Goal: Download file/media

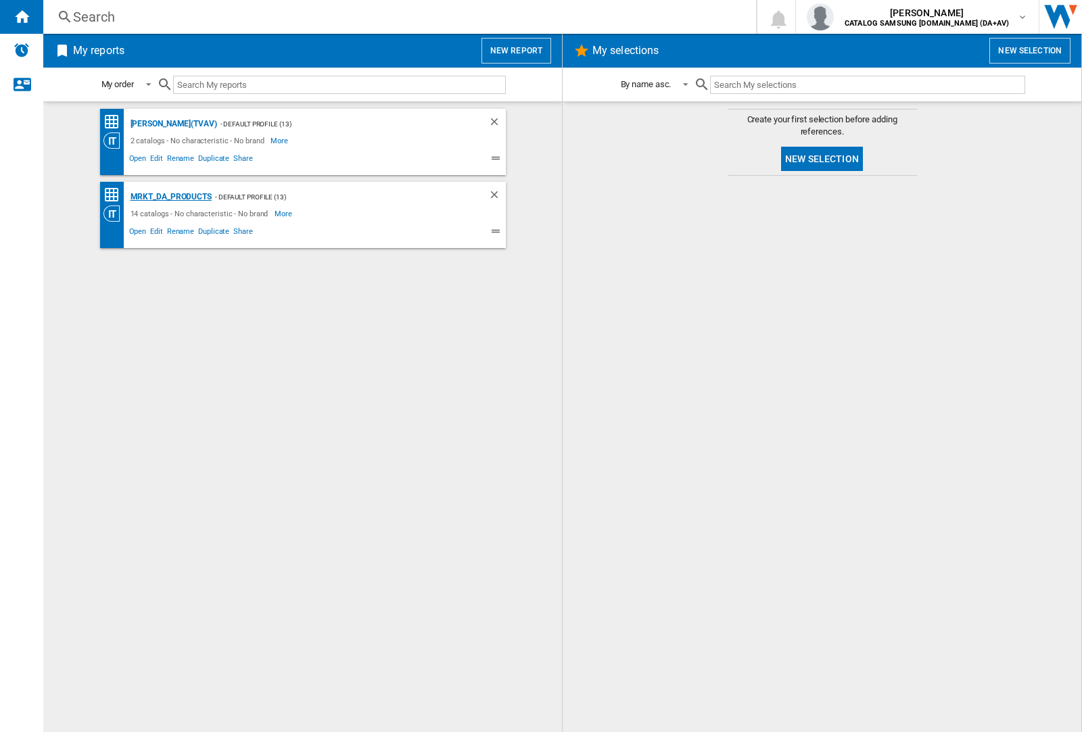
click at [170, 197] on div "MRKT_DA_PRODUCTS" at bounding box center [169, 197] width 85 height 17
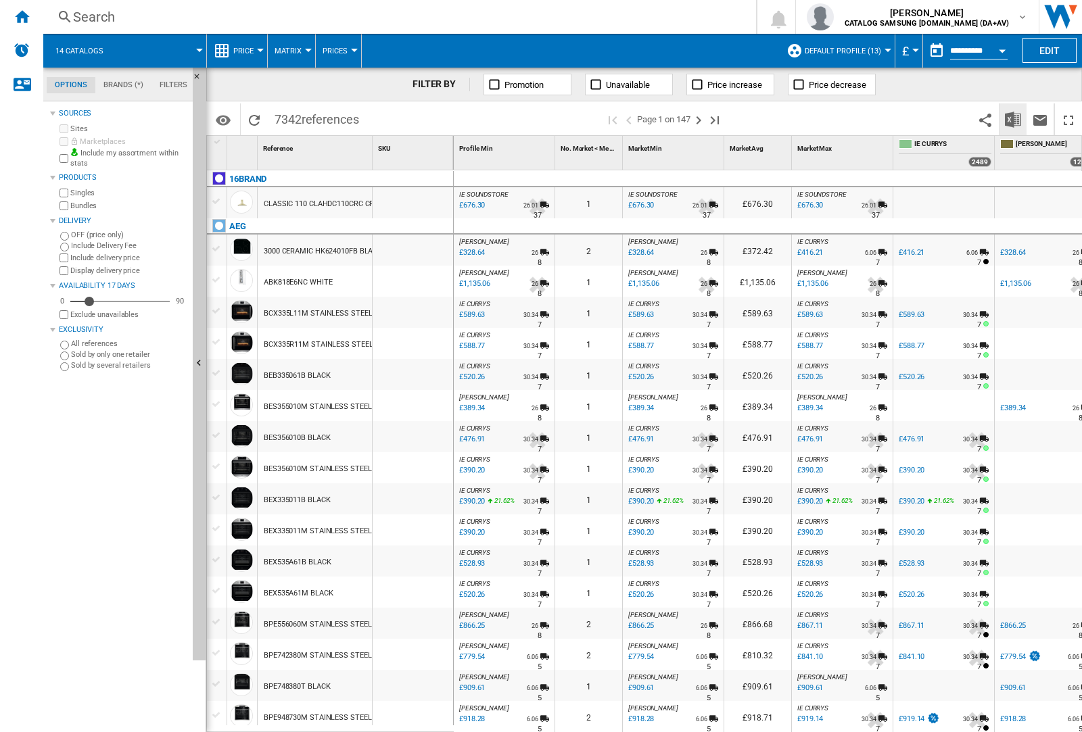
click at [1012, 118] on img "Download in Excel" at bounding box center [1013, 120] width 16 height 16
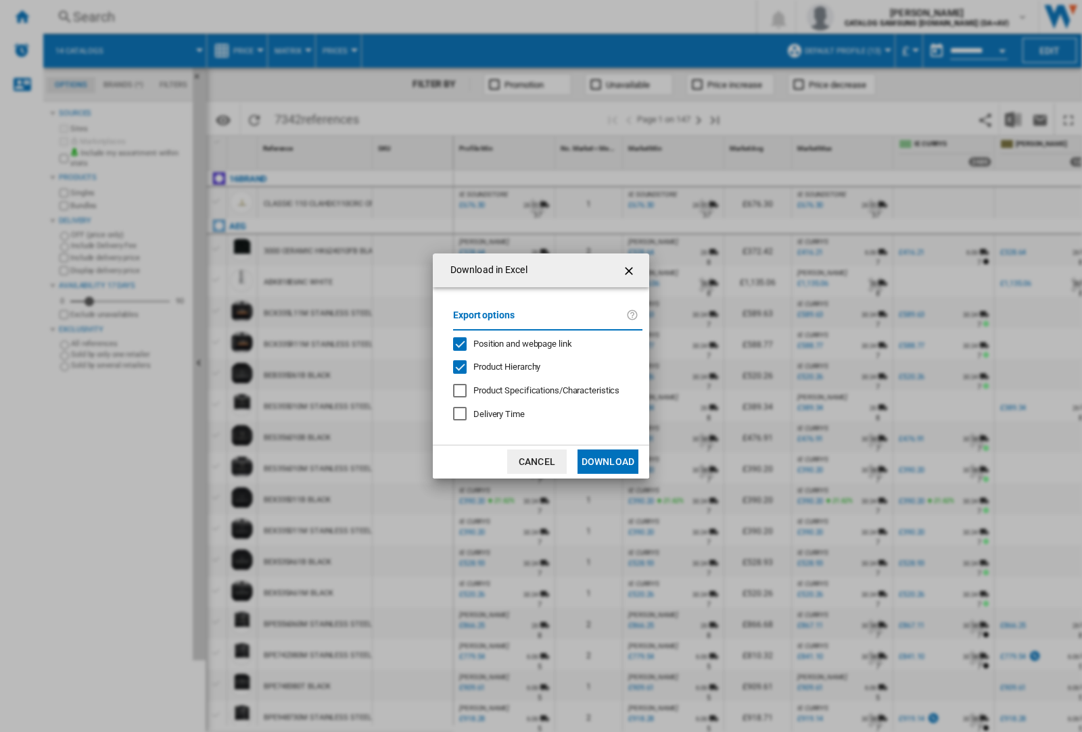
click at [514, 343] on span "Position and webpage link" at bounding box center [522, 344] width 99 height 10
click at [608, 462] on button "Download" at bounding box center [607, 462] width 61 height 24
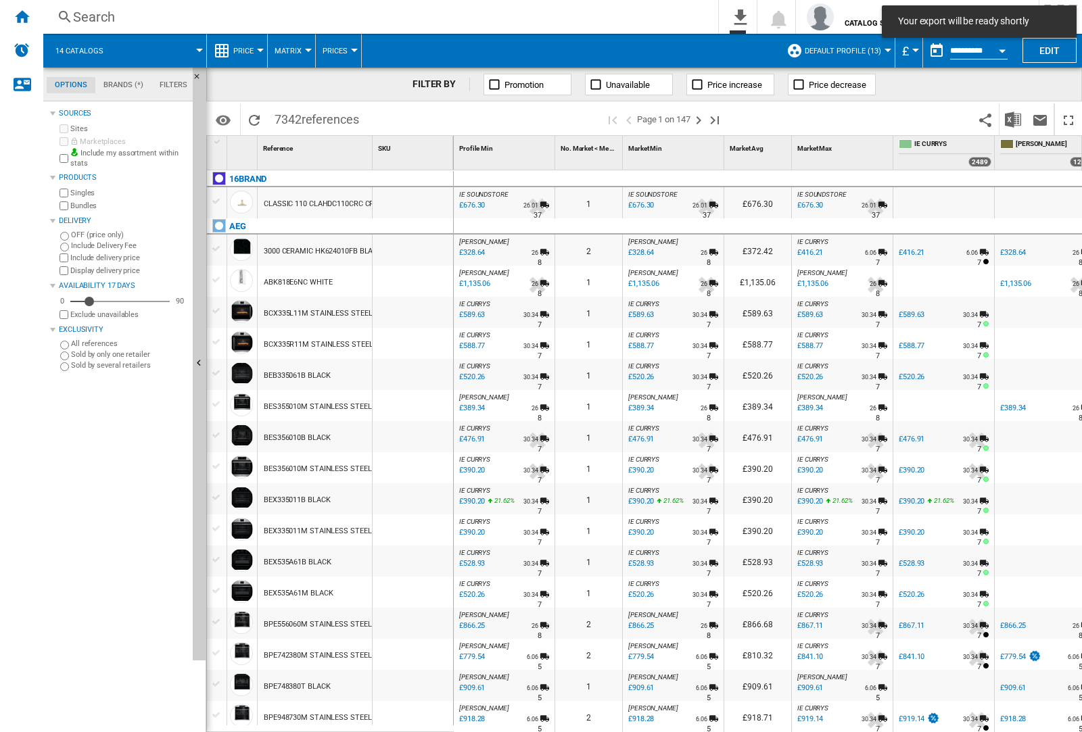
click at [418, 310] on div at bounding box center [412, 312] width 80 height 31
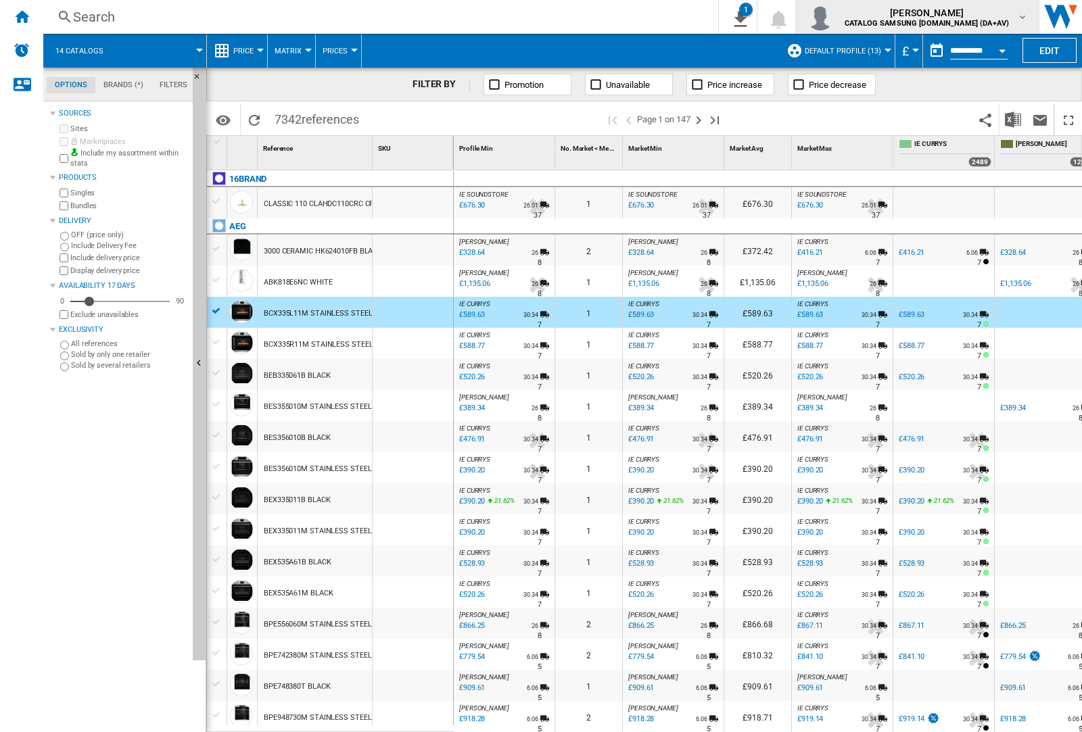
click at [834, 17] on img "button" at bounding box center [819, 16] width 27 height 27
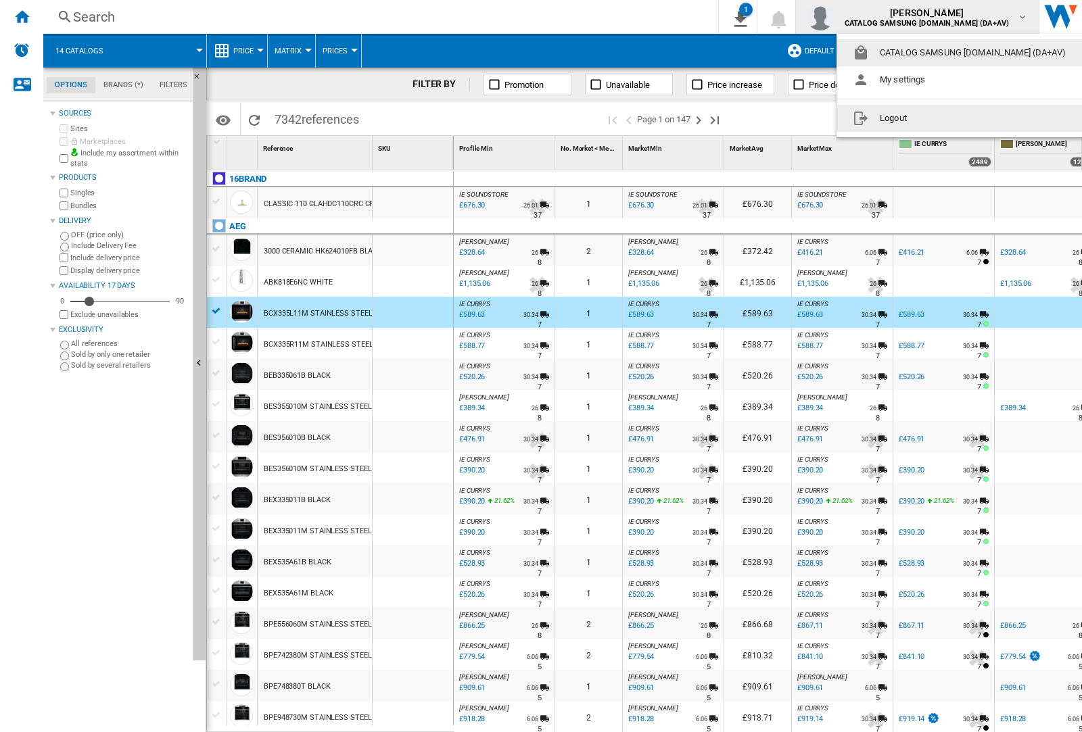
click at [940, 118] on button "Logout" at bounding box center [961, 118] width 251 height 27
